Goal: Information Seeking & Learning: Learn about a topic

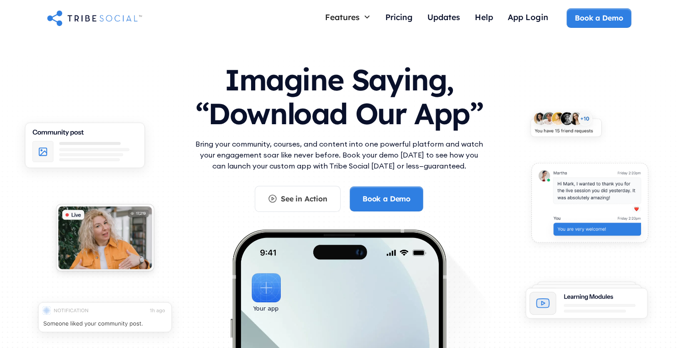
click at [420, 169] on p "Bring your community, courses, and content into one powerful platform and watch…" at bounding box center [339, 154] width 292 height 33
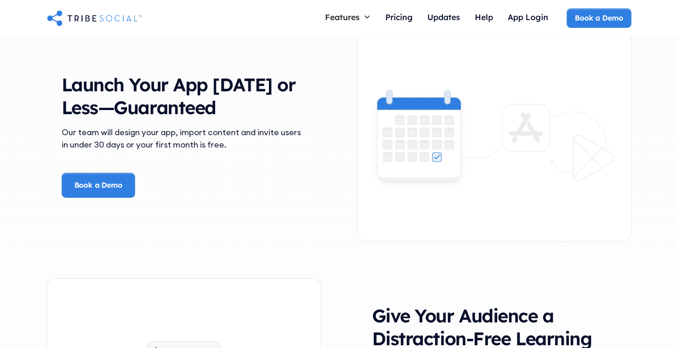
scroll to position [1335, 0]
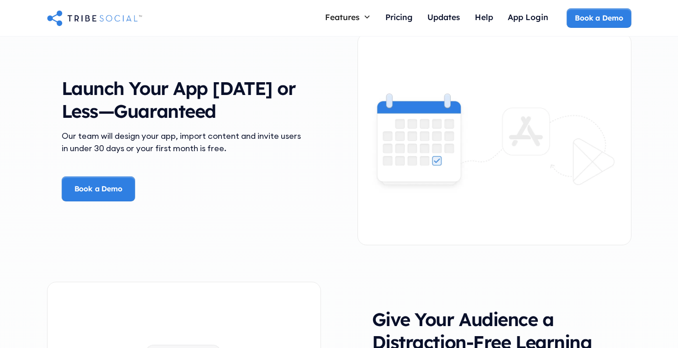
click at [178, 91] on h3 "Launch Your App [DATE] or Less—Guaranteed" at bounding box center [184, 100] width 245 height 46
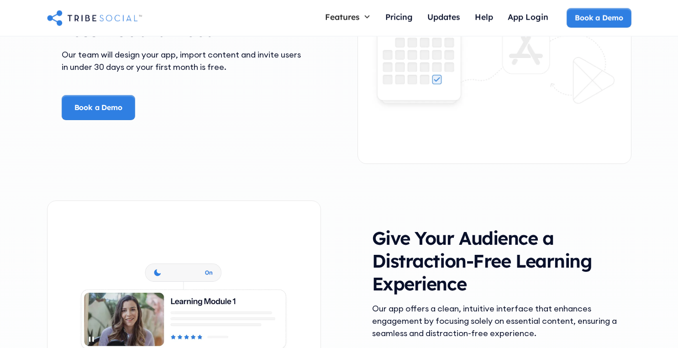
click at [336, 171] on div "Launch Your App [DATE] or Less—Guaranteed Our team will design your app, import…" at bounding box center [339, 58] width 585 height 248
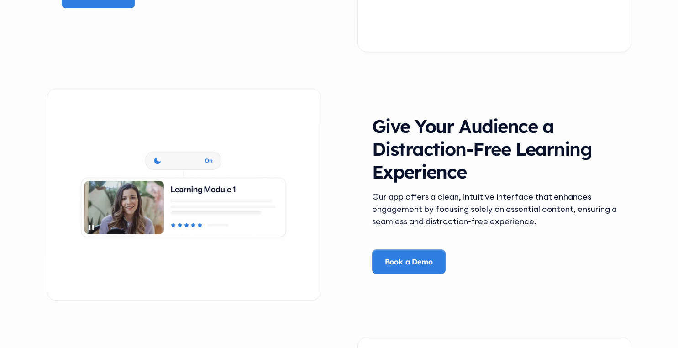
scroll to position [1529, 0]
click at [336, 171] on div "Give Your Audience a Distraction-Free Learning Experience Our app offers a clea…" at bounding box center [339, 194] width 585 height 248
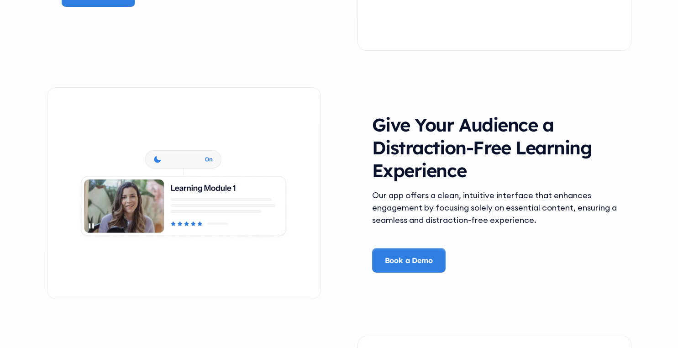
scroll to position [1529, 0]
click at [336, 171] on div "Give Your Audience a Distraction-Free Learning Experience Our app offers a clea…" at bounding box center [339, 193] width 585 height 248
drag, startPoint x: 402, startPoint y: 160, endPoint x: 530, endPoint y: 174, distance: 128.6
click at [493, 167] on h3 "Give Your Audience a Distraction-Free Learning Experience" at bounding box center [494, 148] width 245 height 69
click at [532, 177] on h3 "Give Your Audience a Distraction-Free Learning Experience" at bounding box center [494, 148] width 245 height 69
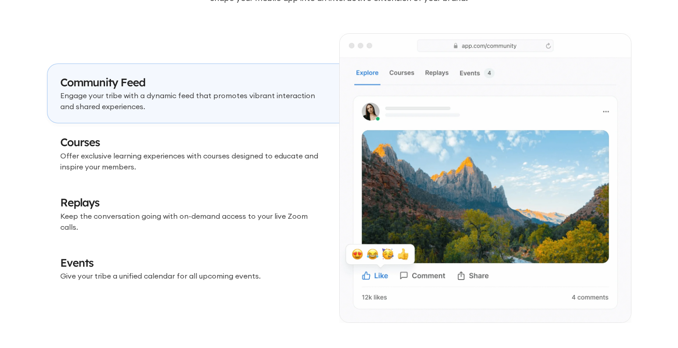
scroll to position [2699, 0]
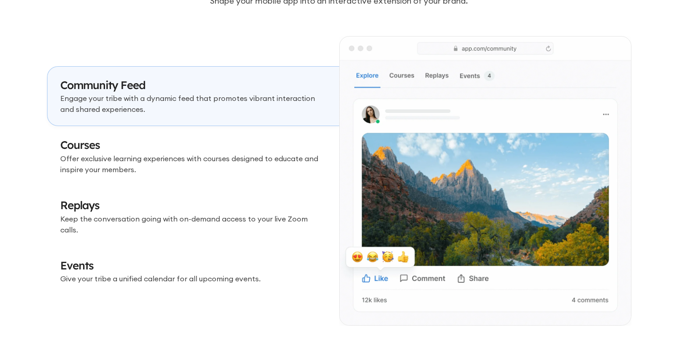
click at [266, 168] on p "Offer exclusive learning experiences with courses designed to educate and inspi…" at bounding box center [193, 164] width 266 height 22
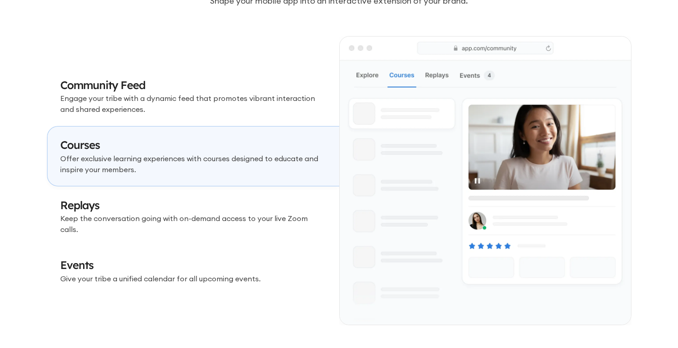
click at [255, 207] on h3 "Replays" at bounding box center [193, 206] width 266 height 16
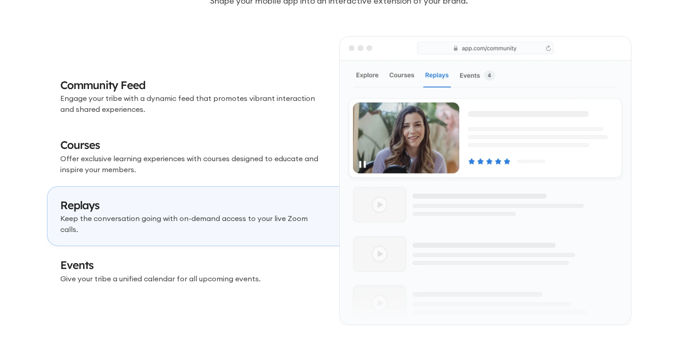
click at [254, 262] on h3 "Events" at bounding box center [193, 266] width 266 height 16
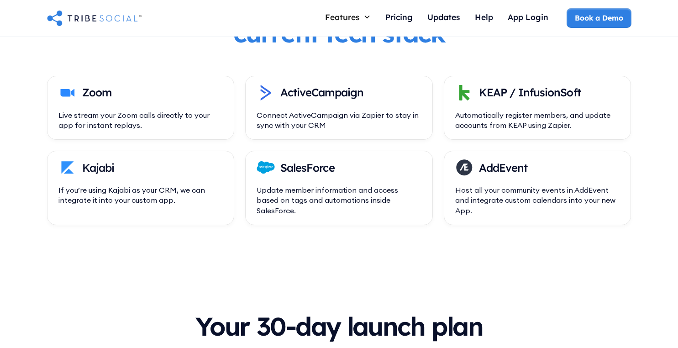
scroll to position [3192, 0]
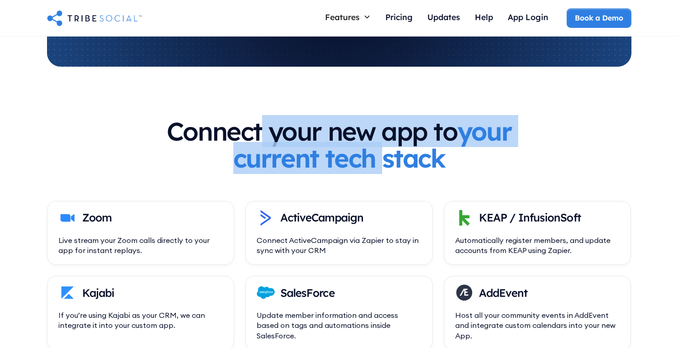
drag, startPoint x: 291, startPoint y: 128, endPoint x: 473, endPoint y: 146, distance: 182.2
click at [438, 144] on h3 "Connect your new app to your current tech stack" at bounding box center [339, 145] width 351 height 54
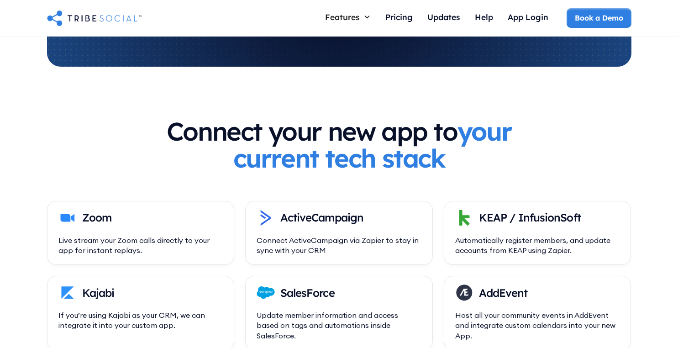
click at [525, 150] on div "Connect your new app to your current tech stack" at bounding box center [339, 159] width 585 height 83
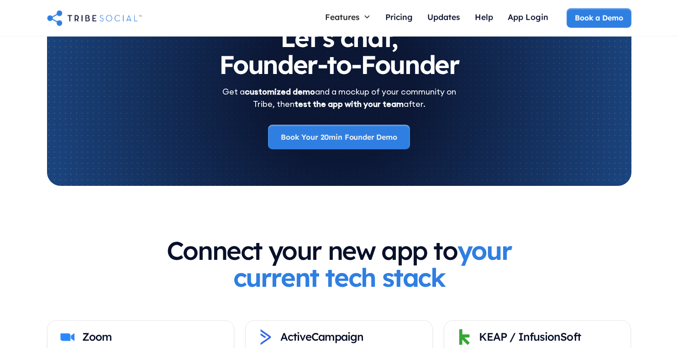
scroll to position [3236, 0]
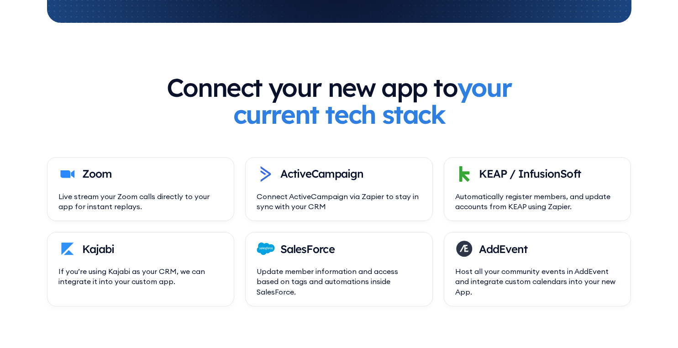
click at [476, 162] on div "KEAP / InfusionSoft Automatically register members, and update accounts from KE…" at bounding box center [538, 189] width 188 height 64
click at [381, 120] on strong "your current tech stack" at bounding box center [372, 100] width 279 height 59
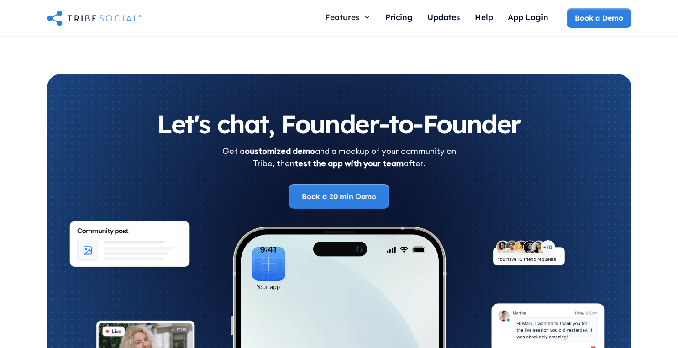
scroll to position [4862, 0]
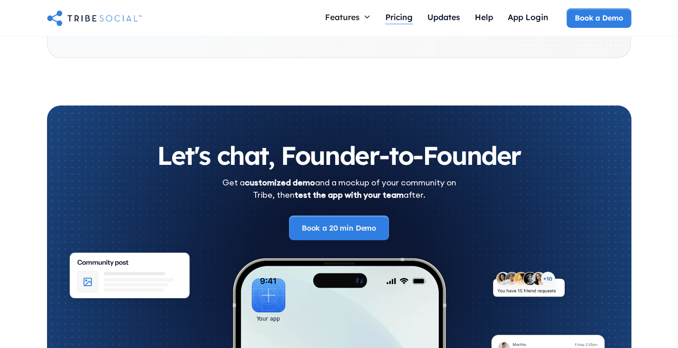
click at [386, 24] on div at bounding box center [399, 24] width 27 height 0
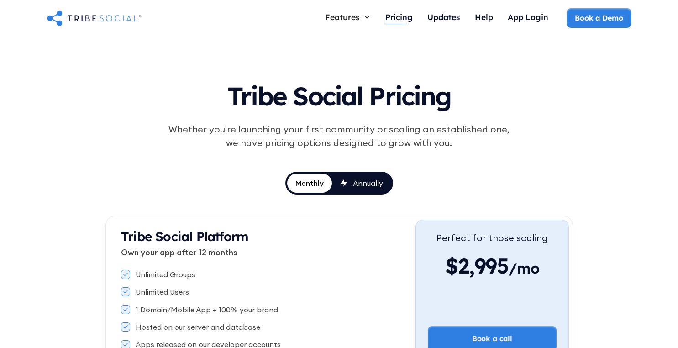
scroll to position [32, 0]
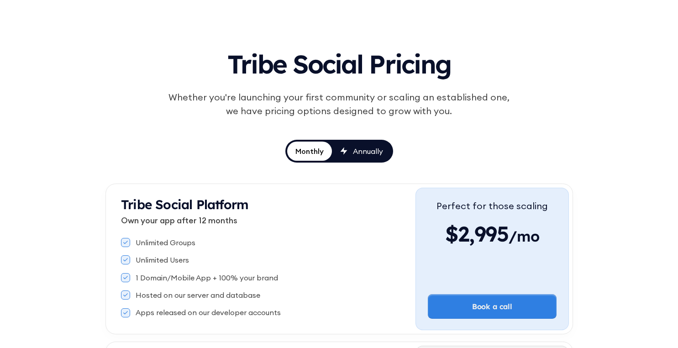
click at [460, 98] on div "Whether you're launching your first community or scaling an established one, we…" at bounding box center [339, 103] width 351 height 27
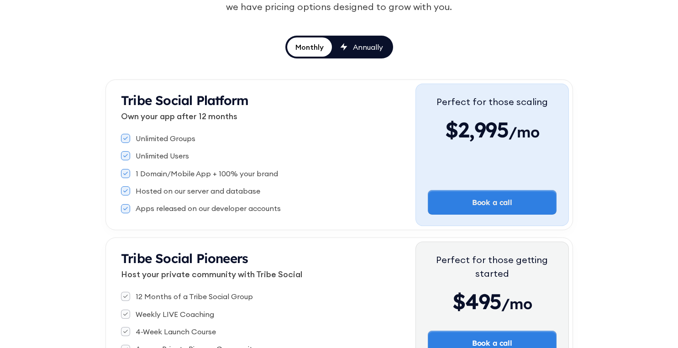
scroll to position [152, 0]
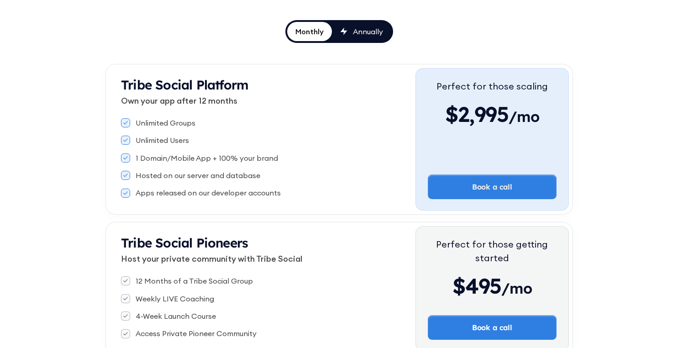
click at [367, 28] on div "Annually" at bounding box center [368, 31] width 30 height 10
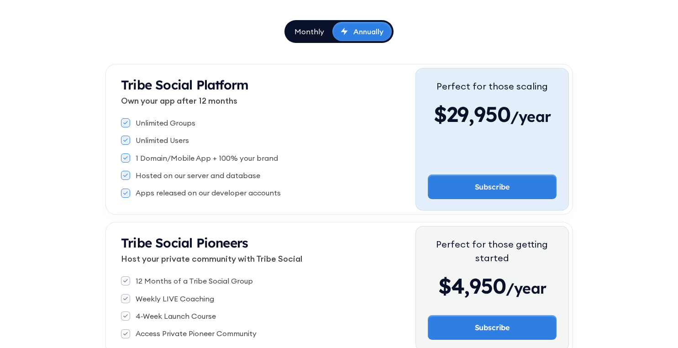
click at [286, 27] on div "Monthly Annually" at bounding box center [339, 31] width 109 height 23
click at [300, 30] on div "Monthly" at bounding box center [310, 31] width 30 height 10
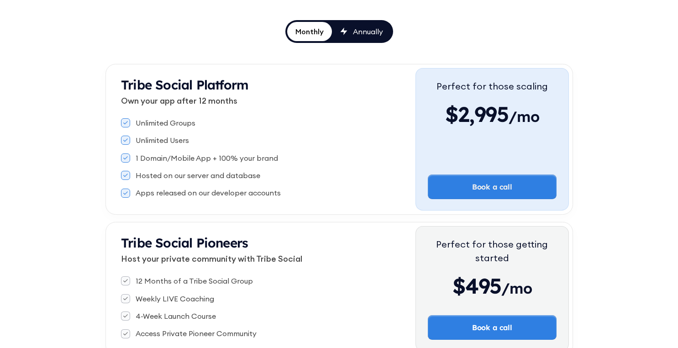
click at [265, 38] on div "Tribe Social Pricing Whether you're launching your first community or scaling a…" at bounding box center [340, 138] width 468 height 434
click at [264, 36] on div "Tribe Social Pricing Whether you're launching your first community or scaling a…" at bounding box center [340, 138] width 468 height 434
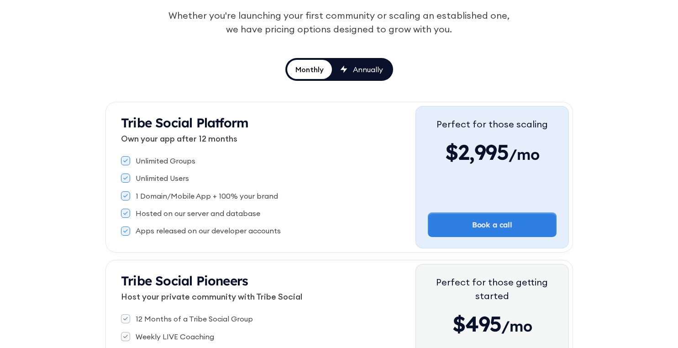
scroll to position [0, 0]
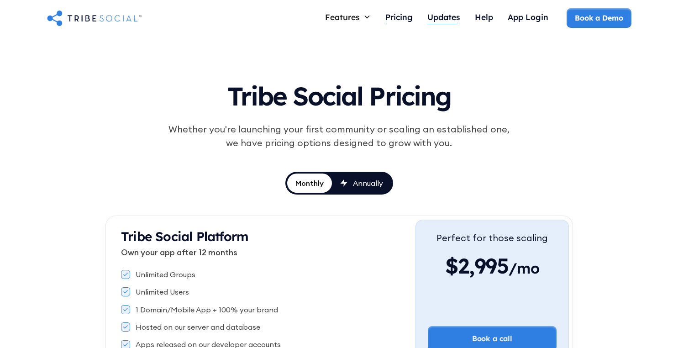
click at [443, 16] on div "Updates" at bounding box center [444, 17] width 33 height 10
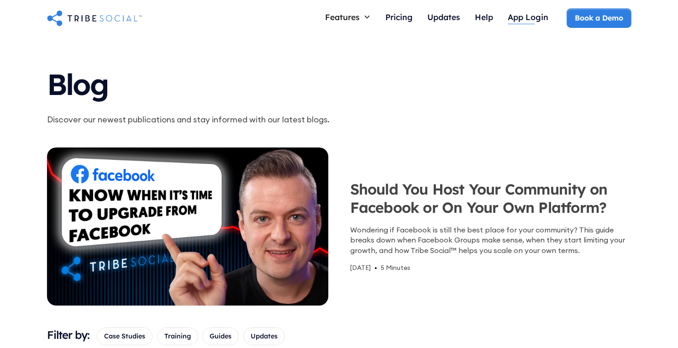
click at [519, 21] on div "App Login" at bounding box center [528, 17] width 41 height 10
